Goal: Task Accomplishment & Management: Manage account settings

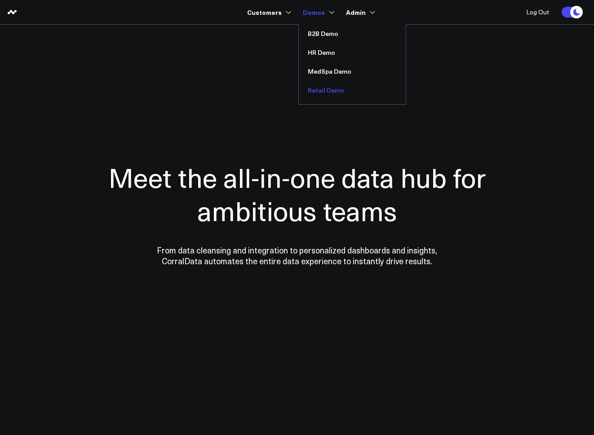
click at [335, 93] on link "Retail Demo" at bounding box center [352, 90] width 107 height 19
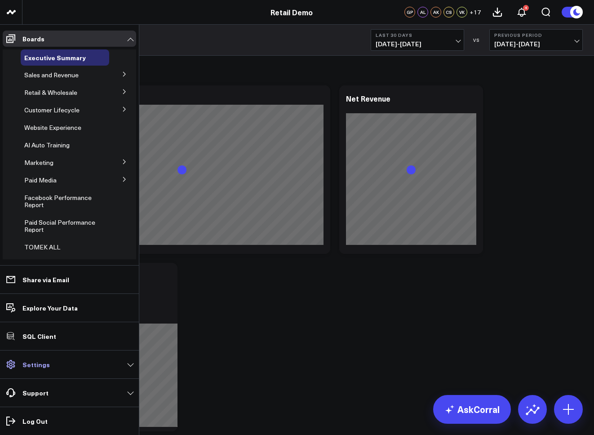
click at [38, 362] on p "Settings" at bounding box center [35, 364] width 27 height 7
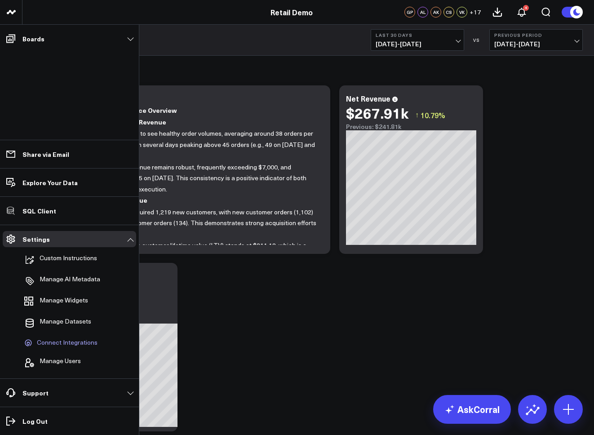
click at [62, 342] on span "Connect Integrations" at bounding box center [67, 343] width 61 height 8
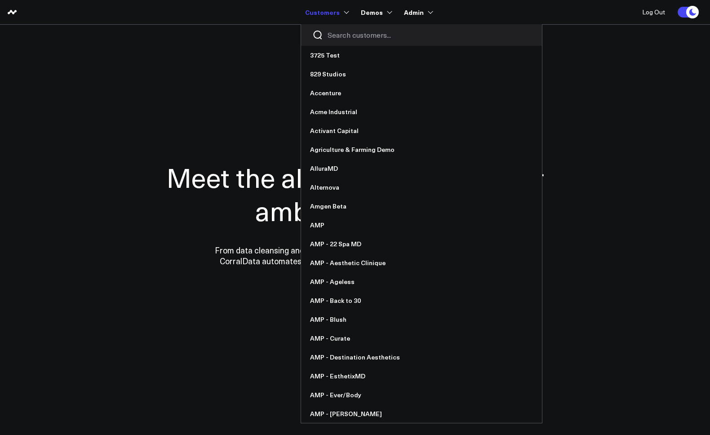
click at [349, 39] on input "Search customers input" at bounding box center [429, 35] width 203 height 10
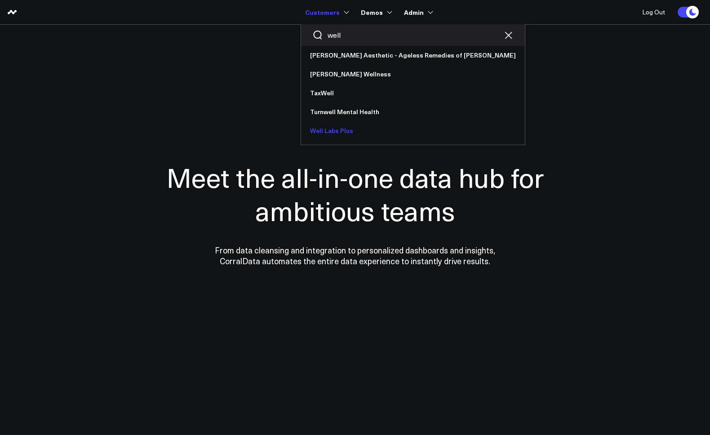
type input "well"
click at [329, 131] on link "Well Labs Plus" at bounding box center [413, 130] width 224 height 19
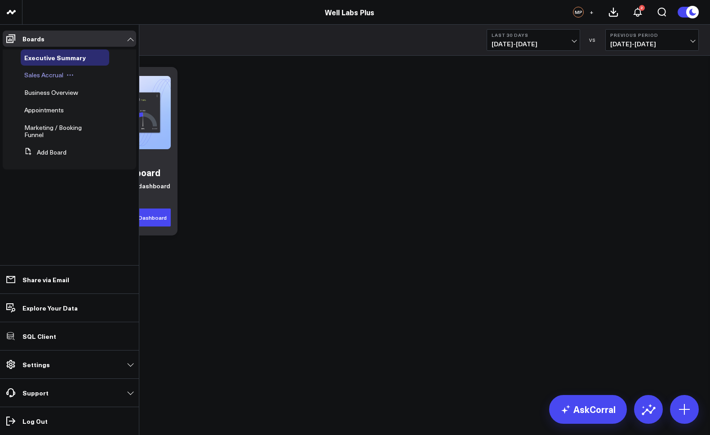
click at [44, 77] on span "Sales Accrual" at bounding box center [43, 75] width 39 height 9
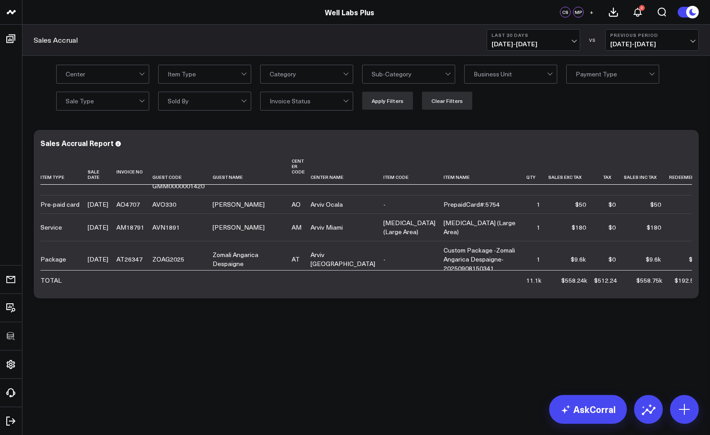
scroll to position [236, 0]
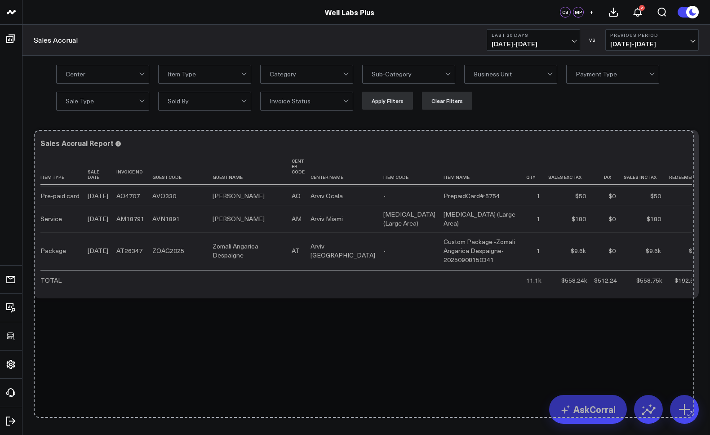
drag, startPoint x: 695, startPoint y: 296, endPoint x: 349, endPoint y: 378, distance: 356.1
click at [690, 357] on div "3725 Test 829 Studios Accenture Acme Industrial Activant Capital Agriculture & …" at bounding box center [355, 178] width 710 height 357
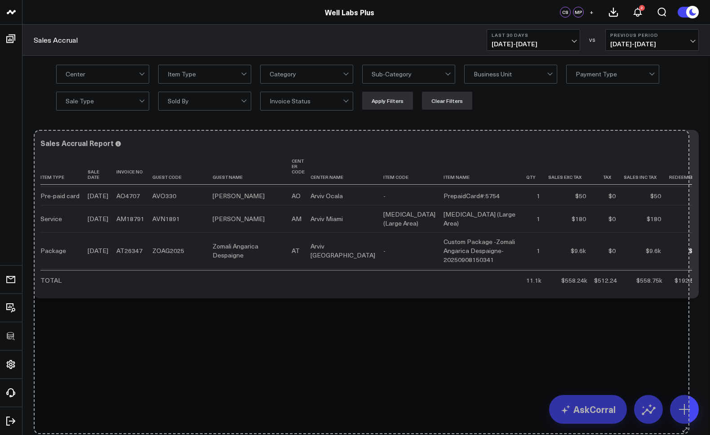
drag, startPoint x: 694, startPoint y: 295, endPoint x: 684, endPoint y: 431, distance: 136.0
click at [684, 431] on body "3725 Test 829 Studios Accenture Acme Industrial Activant Capital Agriculture & …" at bounding box center [355, 217] width 710 height 435
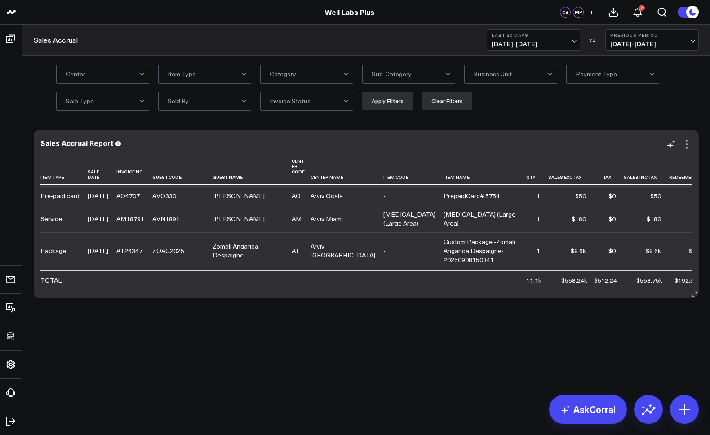
click at [687, 143] on icon at bounding box center [686, 144] width 11 height 11
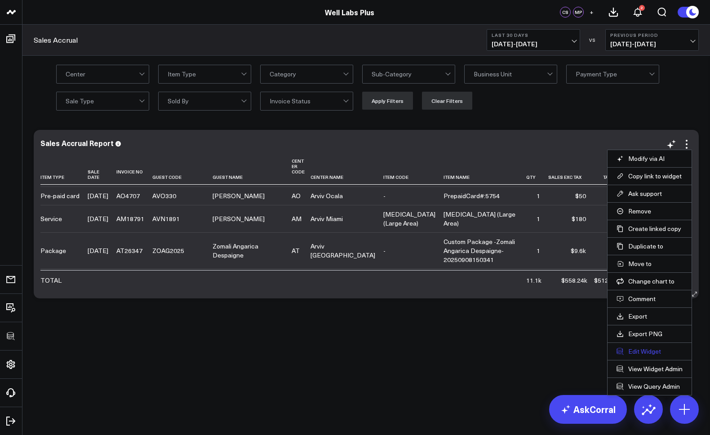
click at [640, 350] on button "Edit Widget" at bounding box center [649, 351] width 66 height 8
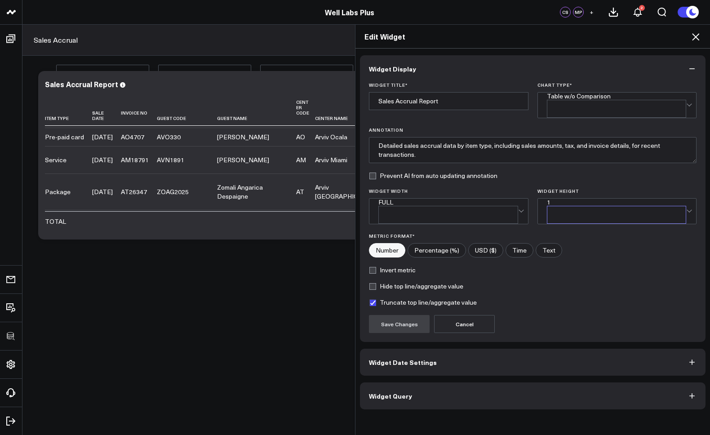
click at [593, 202] on div "1" at bounding box center [617, 202] width 140 height 7
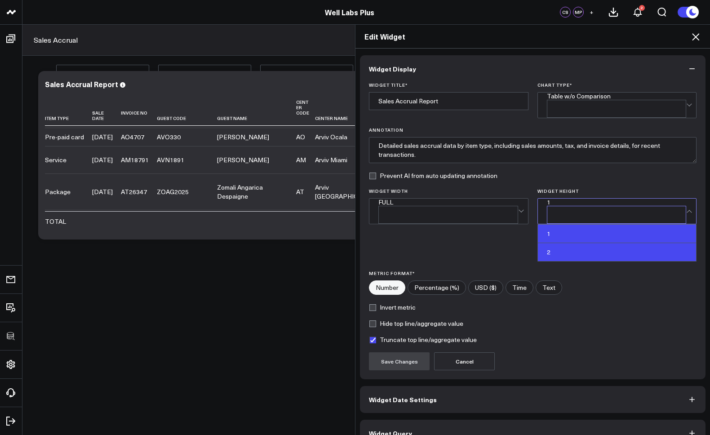
click at [567, 243] on div "2" at bounding box center [617, 252] width 159 height 18
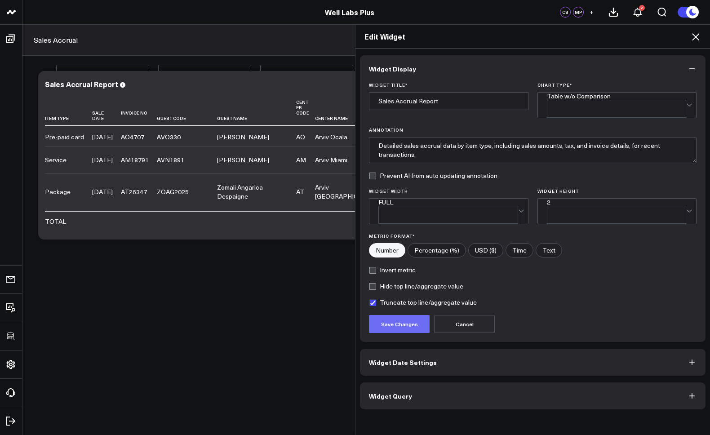
click at [409, 315] on button "Save Changes" at bounding box center [399, 324] width 61 height 18
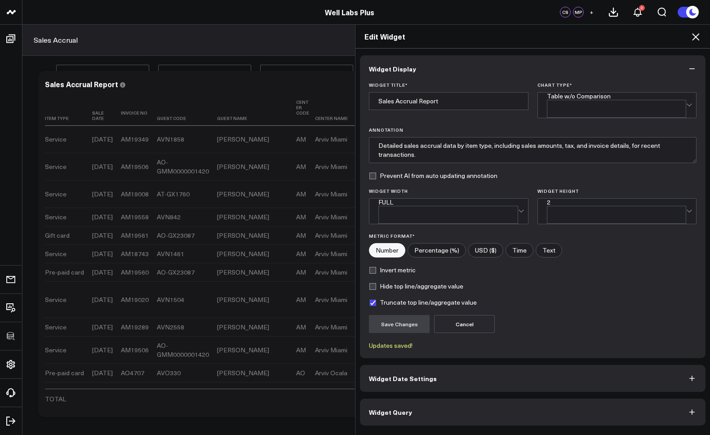
click at [697, 40] on icon at bounding box center [695, 36] width 11 height 11
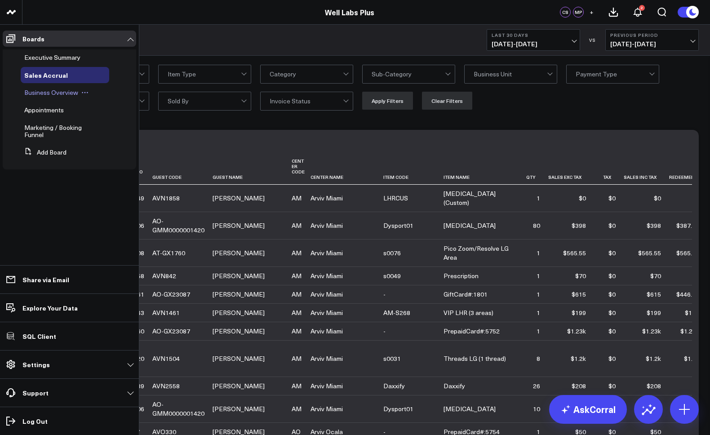
click at [39, 94] on span "Business Overview" at bounding box center [51, 92] width 54 height 9
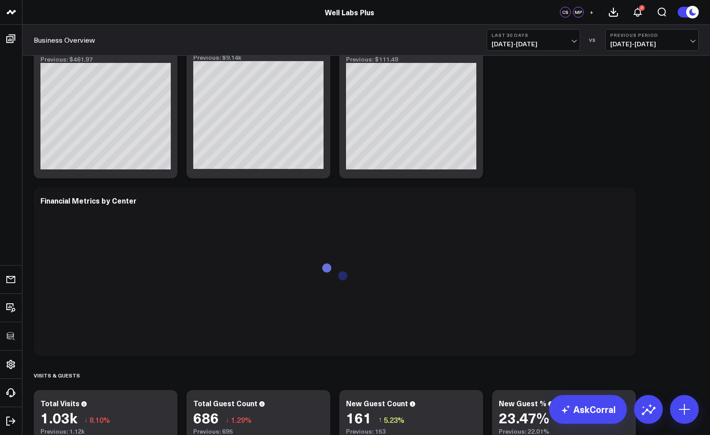
scroll to position [797, 0]
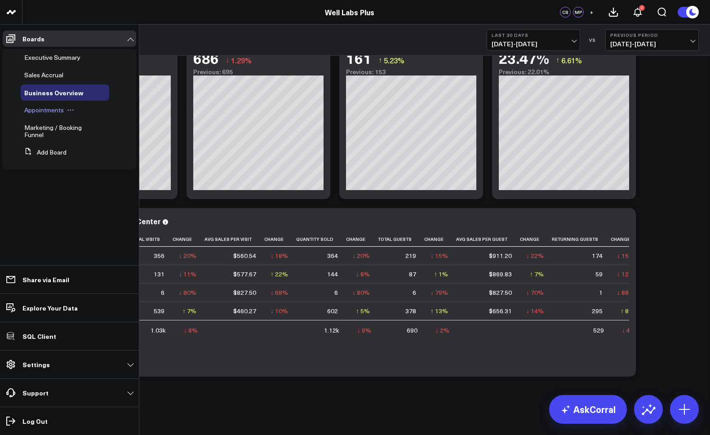
click at [52, 111] on span "Appointments" at bounding box center [44, 110] width 40 height 9
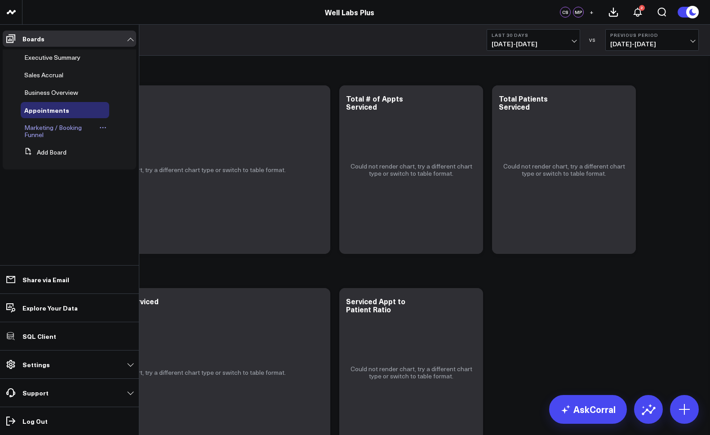
click at [46, 127] on span "Marketing / Booking Funnel" at bounding box center [53, 131] width 58 height 16
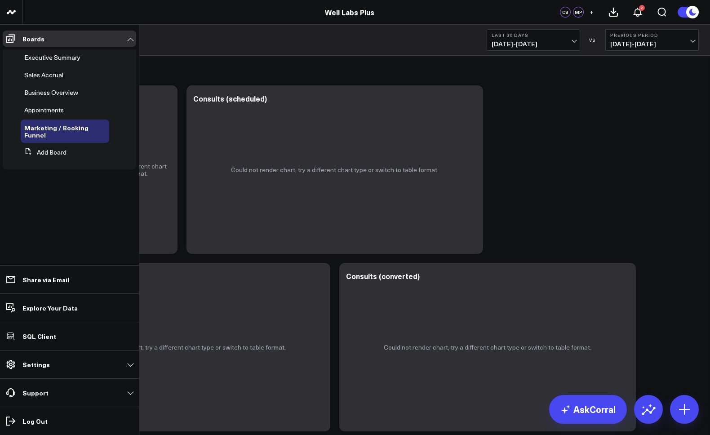
click at [41, 113] on span "Appointments" at bounding box center [44, 110] width 40 height 9
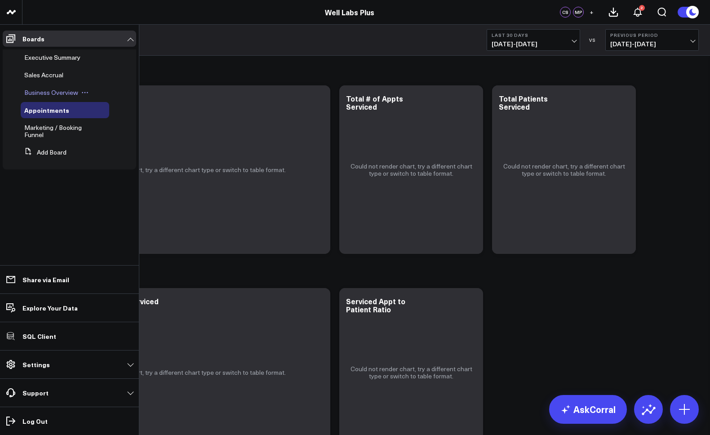
click at [40, 94] on span "Business Overview" at bounding box center [51, 92] width 54 height 9
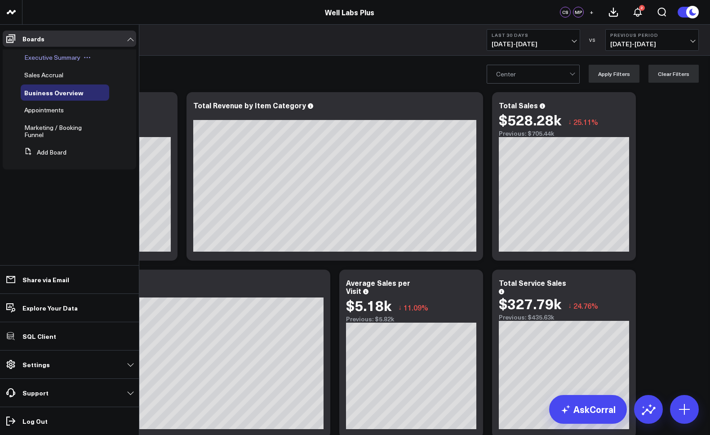
click at [49, 62] on div "Executive Summary" at bounding box center [65, 57] width 89 height 16
click at [48, 57] on span "Executive Summary" at bounding box center [52, 57] width 56 height 9
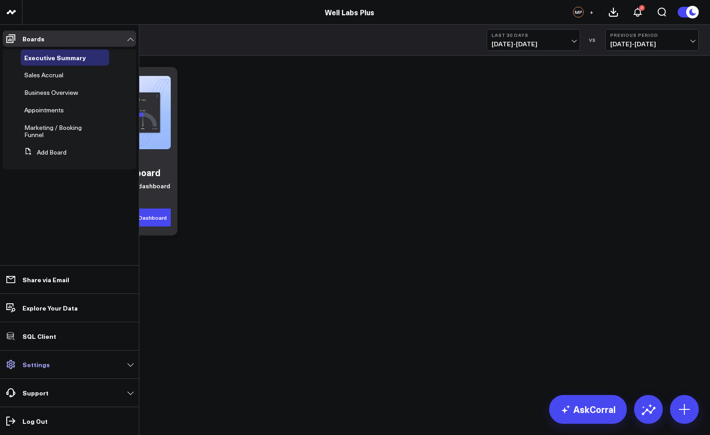
click at [45, 369] on link "Settings" at bounding box center [69, 364] width 133 height 16
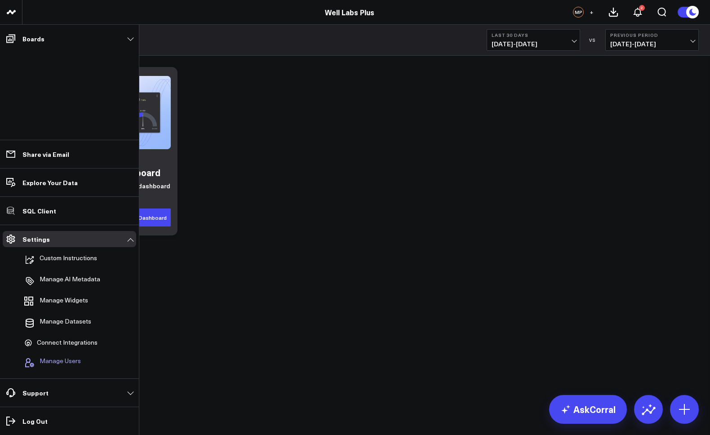
click at [50, 361] on span "Manage Users" at bounding box center [60, 362] width 41 height 11
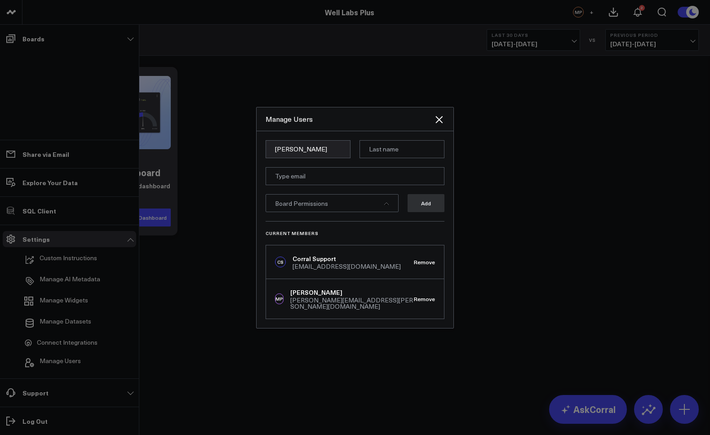
type input "Corey"
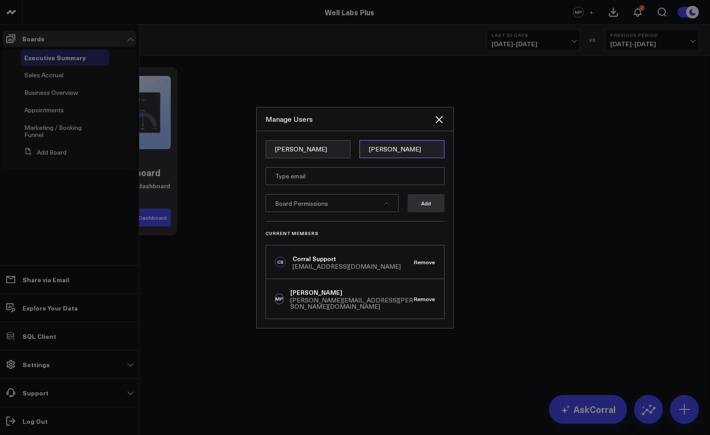
type input "Beale"
type input "corey@corraldata.com"
click at [320, 205] on span "Board Permissions" at bounding box center [301, 203] width 53 height 9
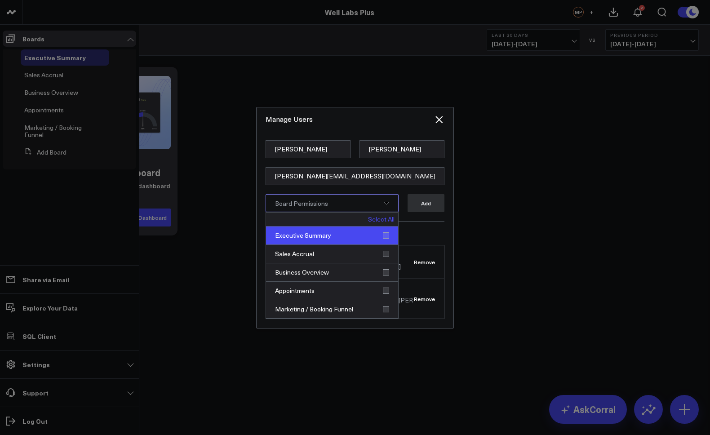
click at [385, 237] on div "Executive Summary" at bounding box center [332, 235] width 132 height 18
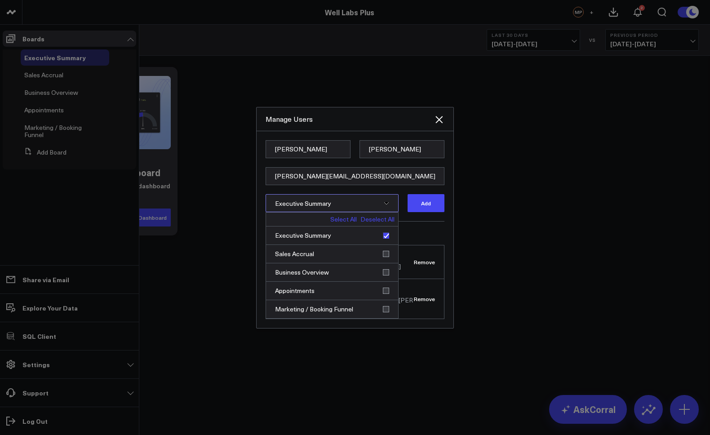
click at [386, 222] on link "Deselect All" at bounding box center [377, 219] width 34 height 6
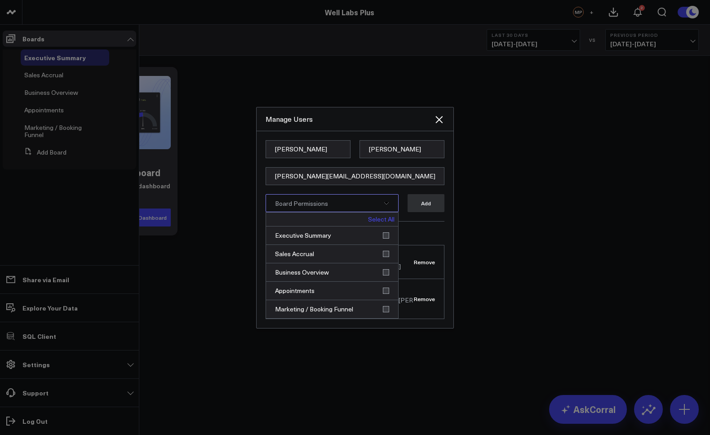
click at [375, 222] on link "Select All" at bounding box center [381, 219] width 27 height 6
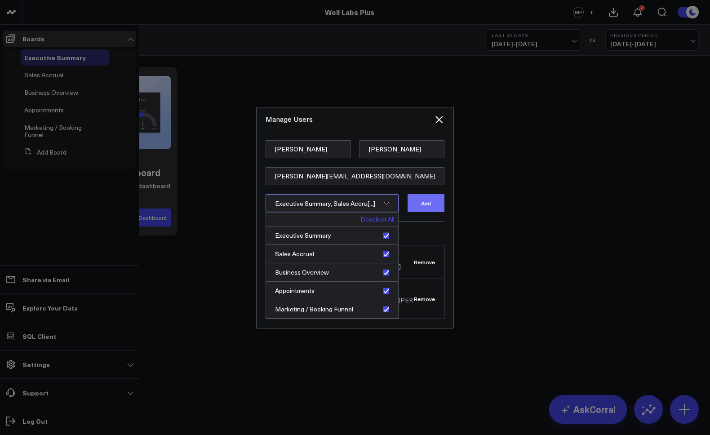
click at [431, 210] on button "Add" at bounding box center [425, 203] width 37 height 18
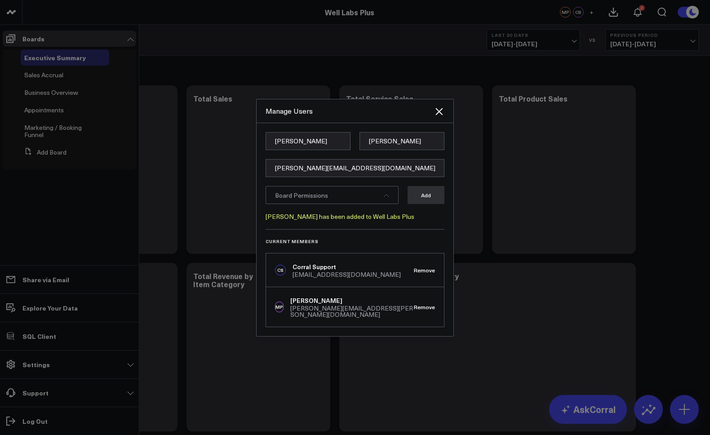
click at [466, 72] on div at bounding box center [355, 217] width 710 height 435
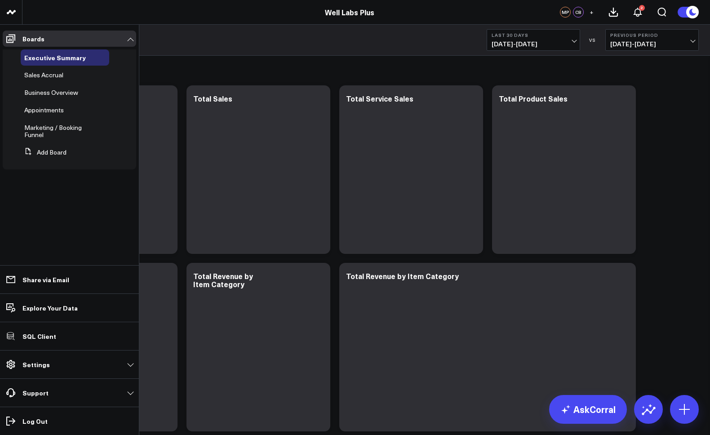
click at [371, 73] on div "Revenue & Sales" at bounding box center [366, 70] width 665 height 21
click at [129, 40] on link "Boards" at bounding box center [69, 39] width 133 height 16
click at [47, 111] on span "Appointments" at bounding box center [44, 110] width 40 height 9
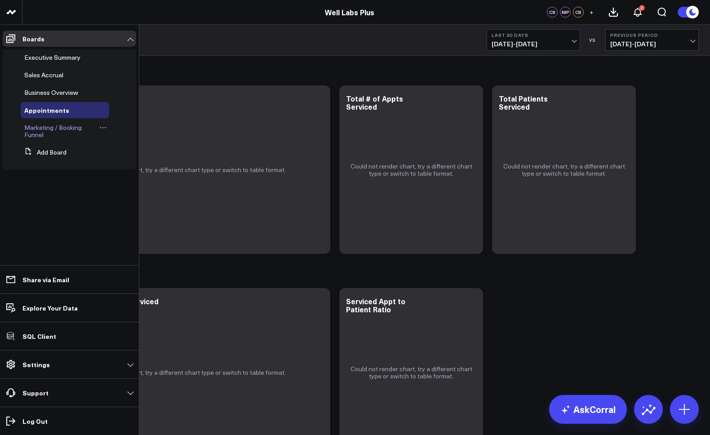
click at [49, 131] on span "Marketing / Booking Funnel" at bounding box center [53, 131] width 58 height 16
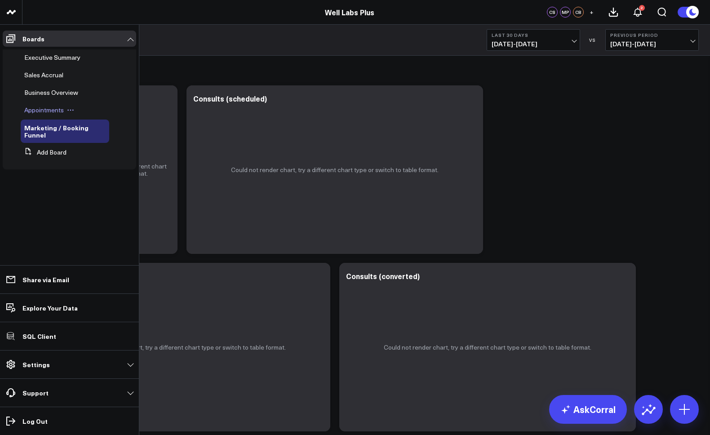
click at [69, 110] on icon at bounding box center [67, 110] width 1 height 1
click at [53, 56] on span "Executive Summary" at bounding box center [52, 57] width 56 height 9
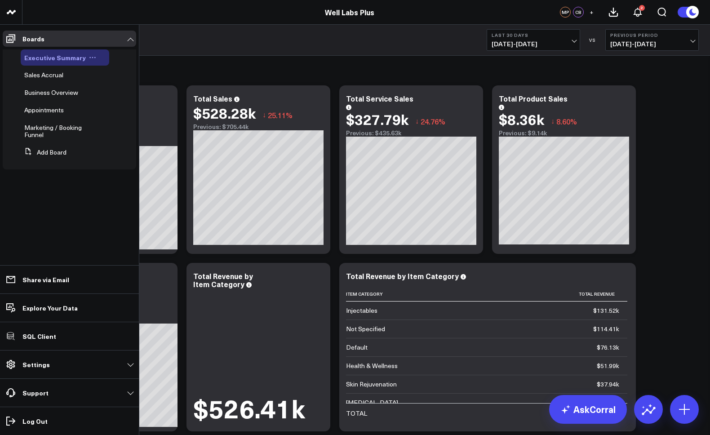
click at [36, 55] on span "Executive Summary" at bounding box center [55, 57] width 62 height 9
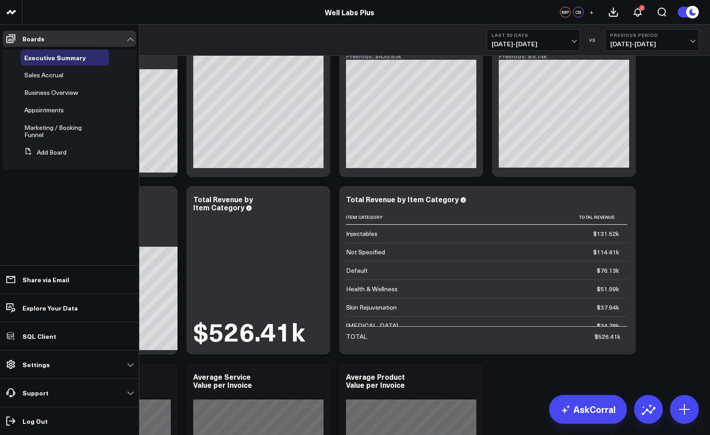
scroll to position [79, 0]
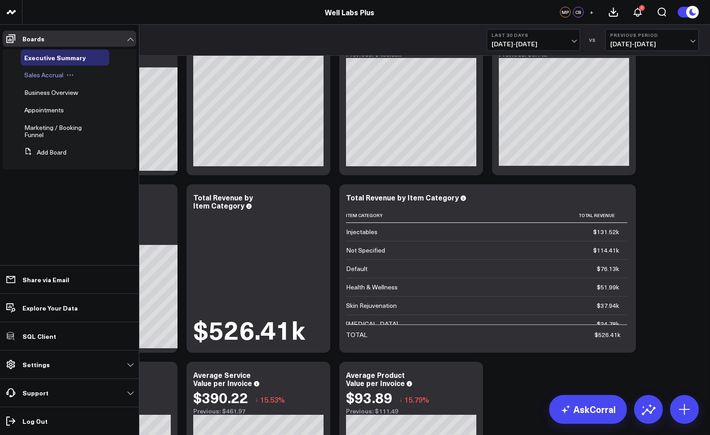
click at [42, 71] on span "Sales Accrual" at bounding box center [43, 75] width 39 height 9
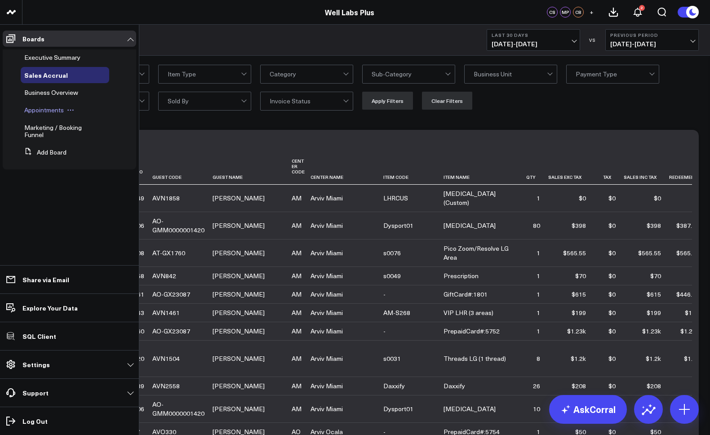
click at [37, 108] on span "Appointments" at bounding box center [44, 110] width 40 height 9
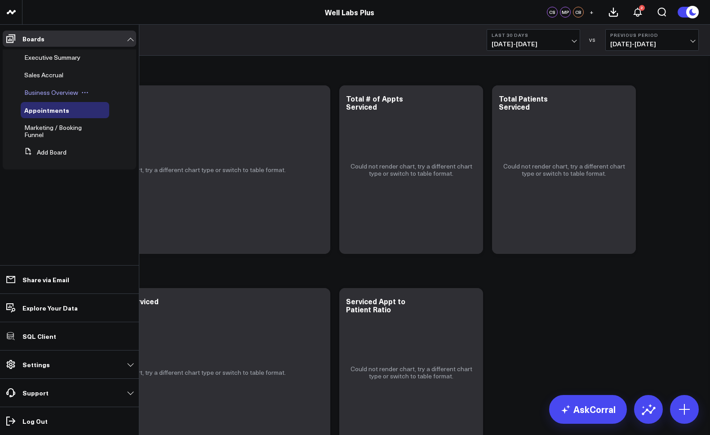
click at [45, 95] on span "Business Overview" at bounding box center [51, 92] width 54 height 9
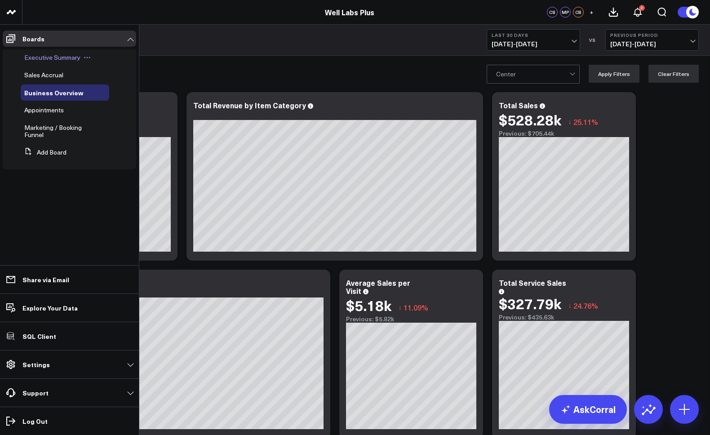
click at [38, 58] on span "Executive Summary" at bounding box center [52, 57] width 56 height 9
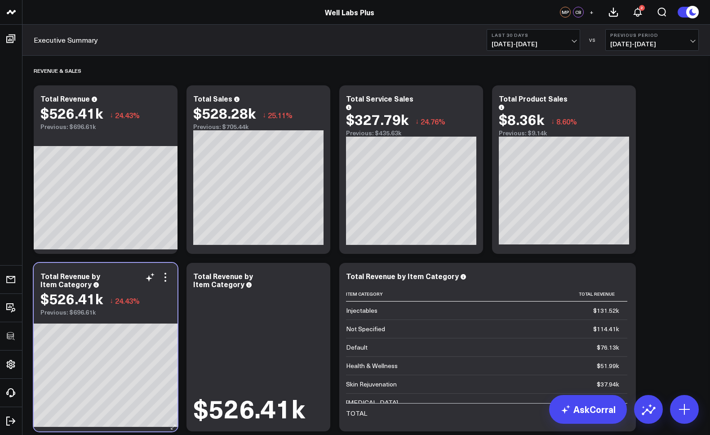
click at [122, 283] on div "Total Revenue by Item Category" at bounding box center [105, 280] width 130 height 16
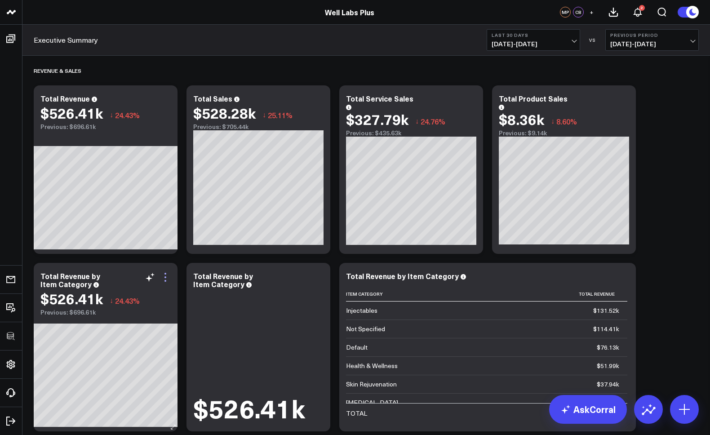
click at [165, 276] on icon at bounding box center [165, 277] width 11 height 11
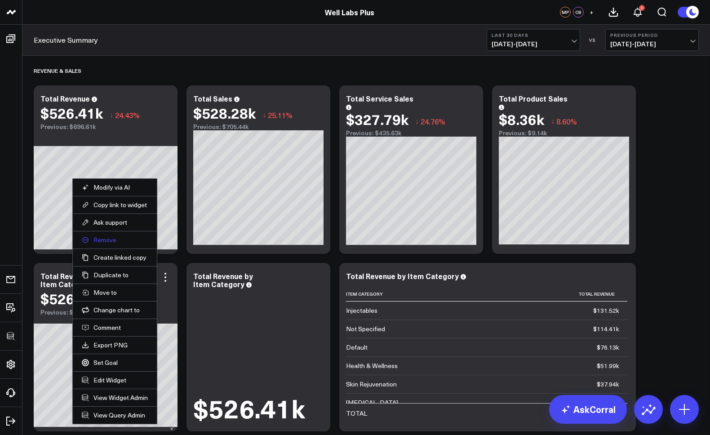
click at [103, 239] on button "Remove" at bounding box center [115, 240] width 66 height 8
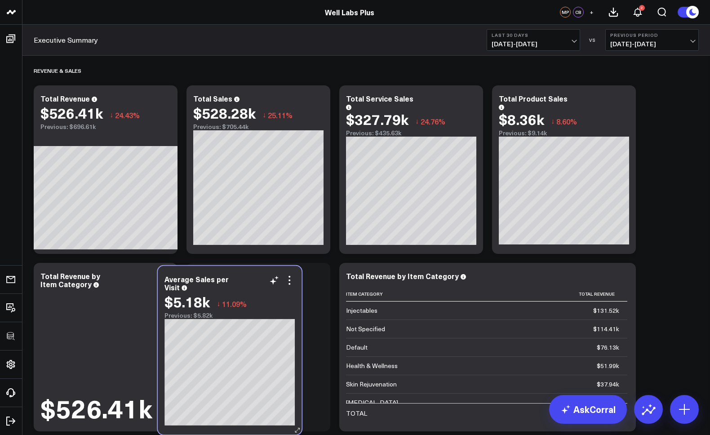
drag, startPoint x: 588, startPoint y: 279, endPoint x: 260, endPoint y: 283, distance: 327.5
click at [253, 282] on div "Average Sales per Visit" at bounding box center [229, 283] width 130 height 16
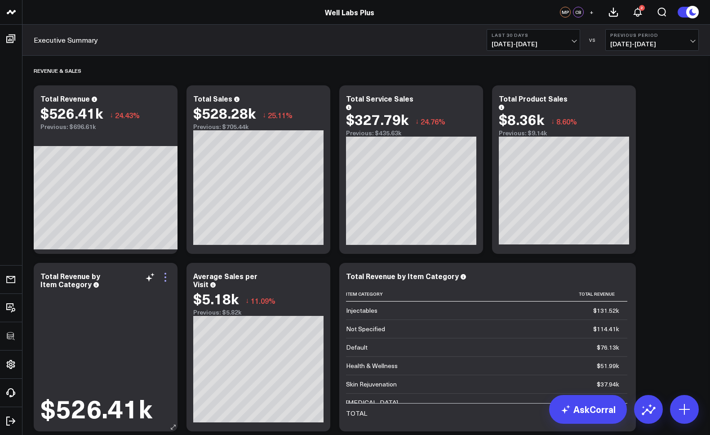
click at [165, 275] on icon at bounding box center [165, 277] width 11 height 11
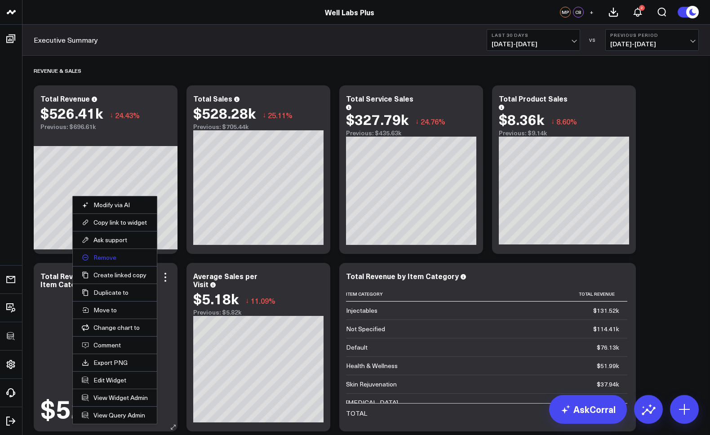
click at [111, 255] on button "Remove" at bounding box center [115, 257] width 66 height 8
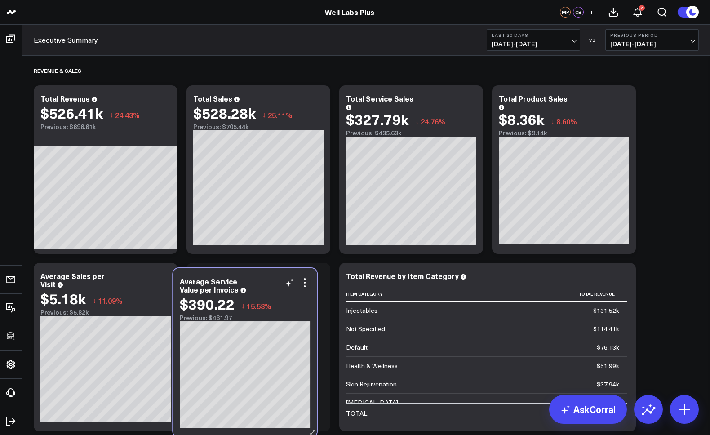
drag, startPoint x: 585, startPoint y: 279, endPoint x: 266, endPoint y: 284, distance: 318.6
click at [266, 284] on div "Average Service Value per Invoice" at bounding box center [245, 285] width 130 height 16
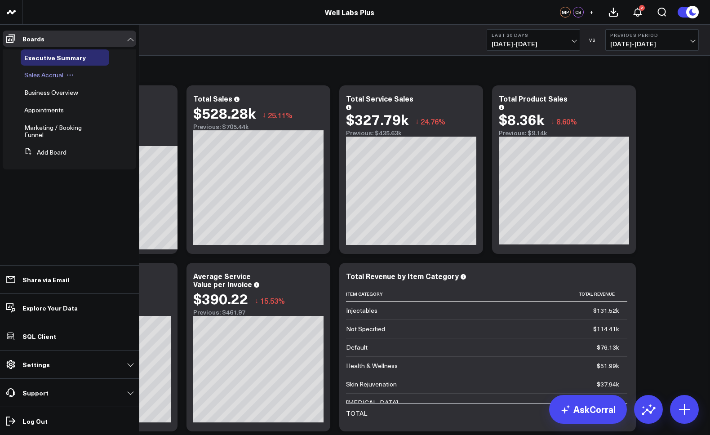
click at [51, 75] on span "Sales Accrual" at bounding box center [43, 75] width 39 height 9
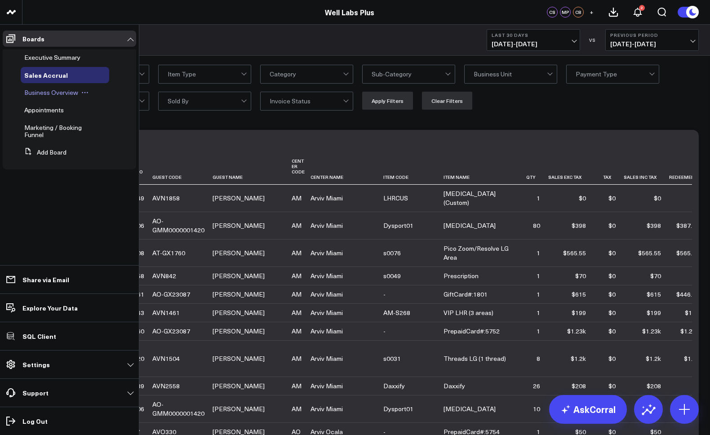
click at [47, 95] on span "Business Overview" at bounding box center [51, 92] width 54 height 9
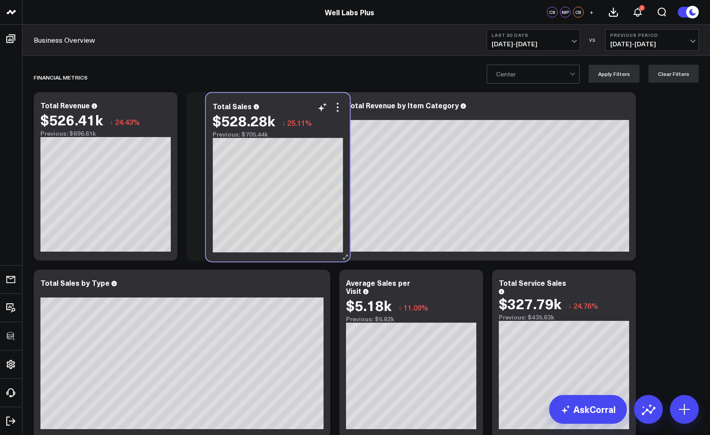
drag, startPoint x: 577, startPoint y: 108, endPoint x: 281, endPoint y: 108, distance: 296.1
click at [281, 108] on div "Total Sales" at bounding box center [278, 106] width 130 height 8
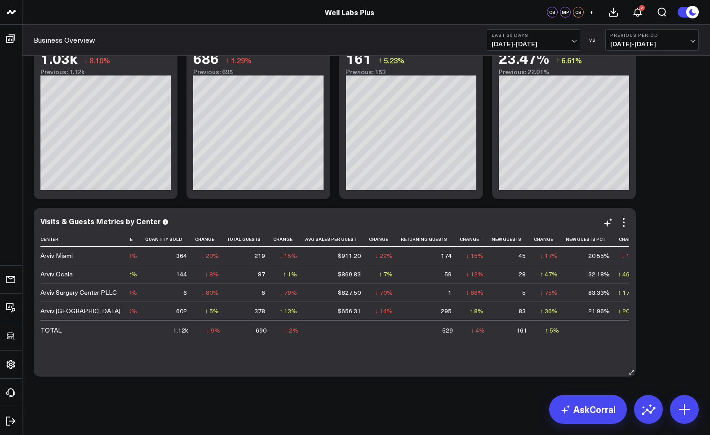
scroll to position [0, 151]
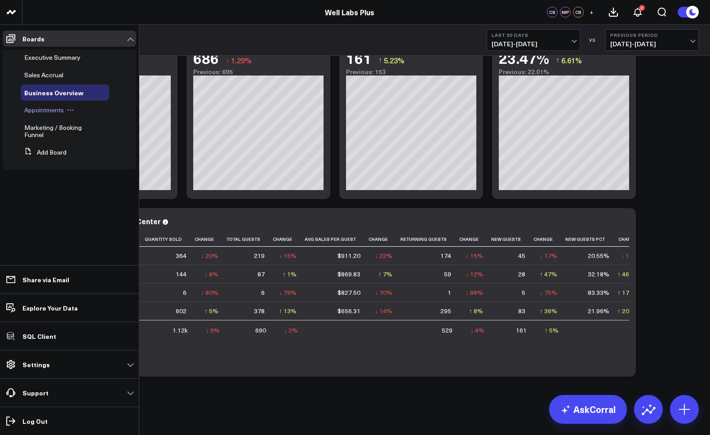
click at [35, 110] on span "Appointments" at bounding box center [44, 110] width 40 height 9
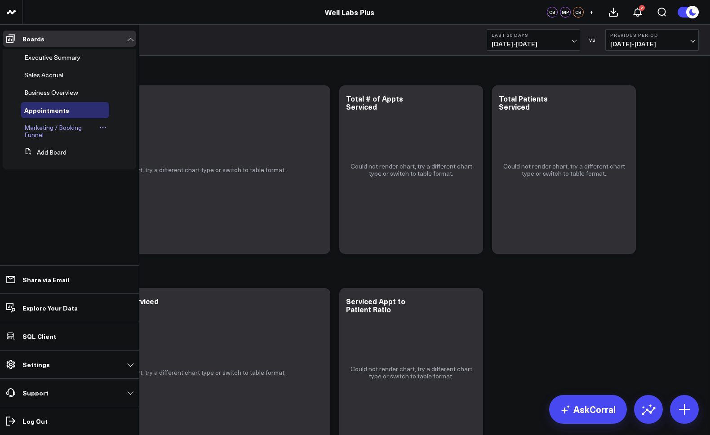
click at [35, 132] on span "Marketing / Booking Funnel" at bounding box center [53, 131] width 58 height 16
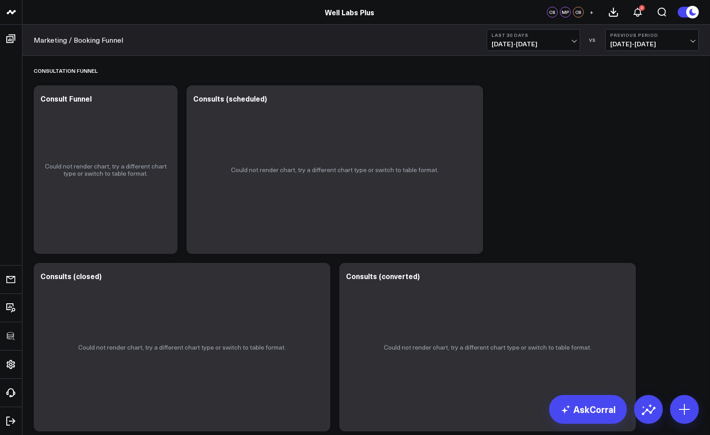
click at [577, 12] on div "CB" at bounding box center [578, 12] width 11 height 11
click at [591, 9] on span "+" at bounding box center [591, 12] width 4 height 6
